Goal: Transaction & Acquisition: Purchase product/service

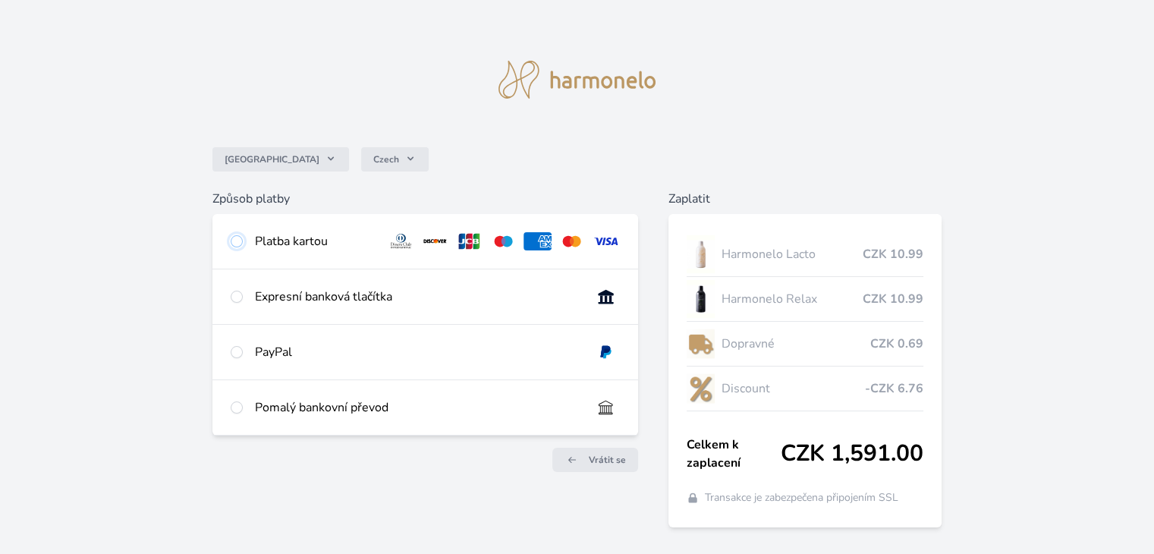
click at [240, 243] on input "radio" at bounding box center [237, 241] width 12 height 12
radio input "true"
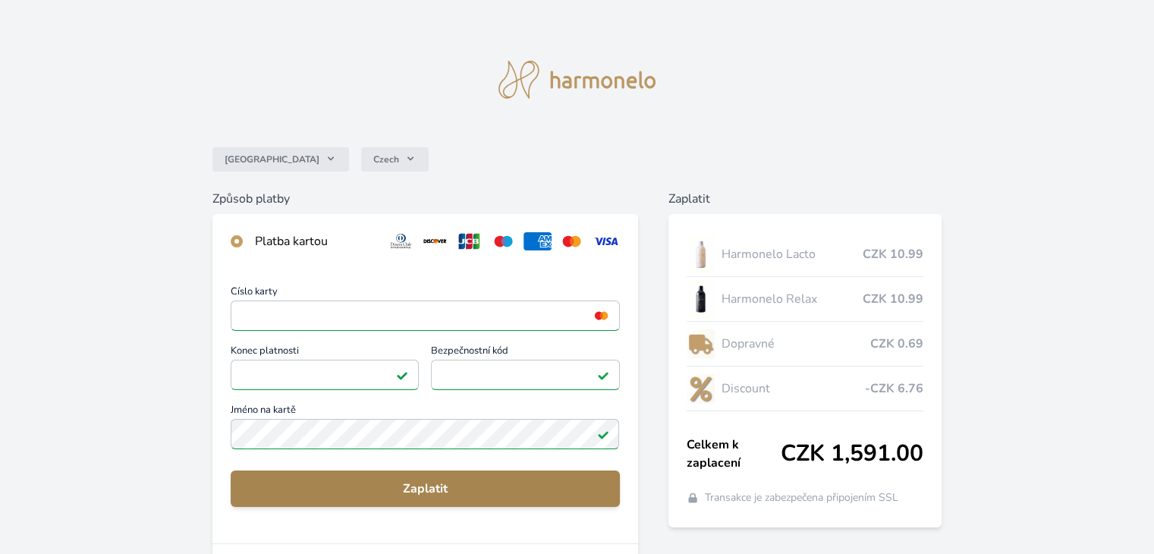
click at [421, 485] on span "Zaplatit" at bounding box center [425, 488] width 364 height 18
